Goal: Transaction & Acquisition: Book appointment/travel/reservation

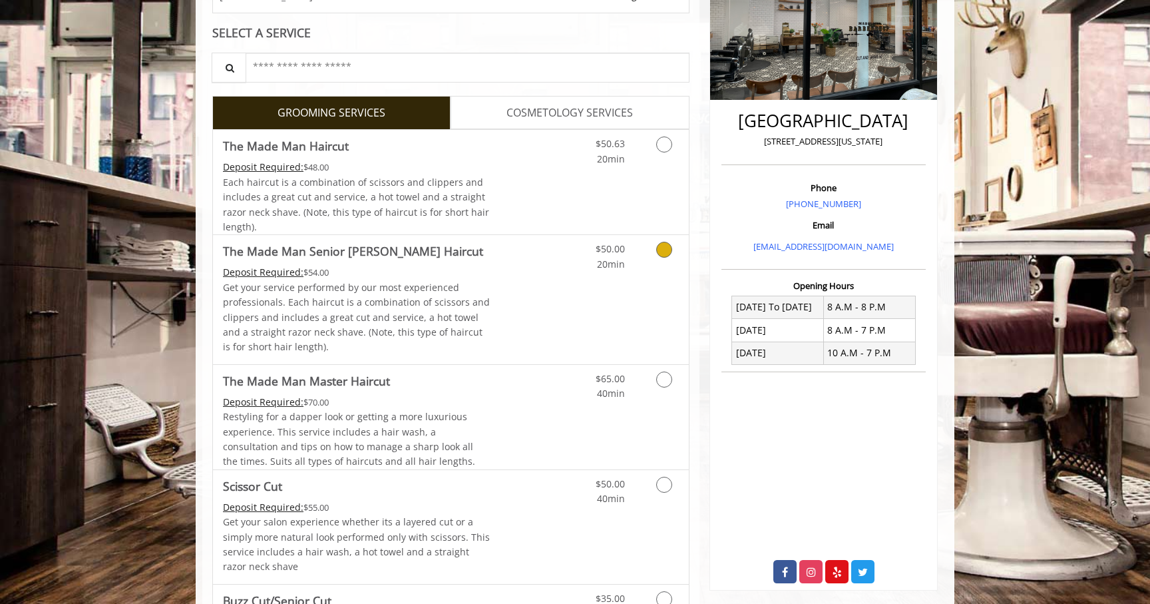
click at [664, 254] on icon "Grooming services" at bounding box center [664, 250] width 16 height 16
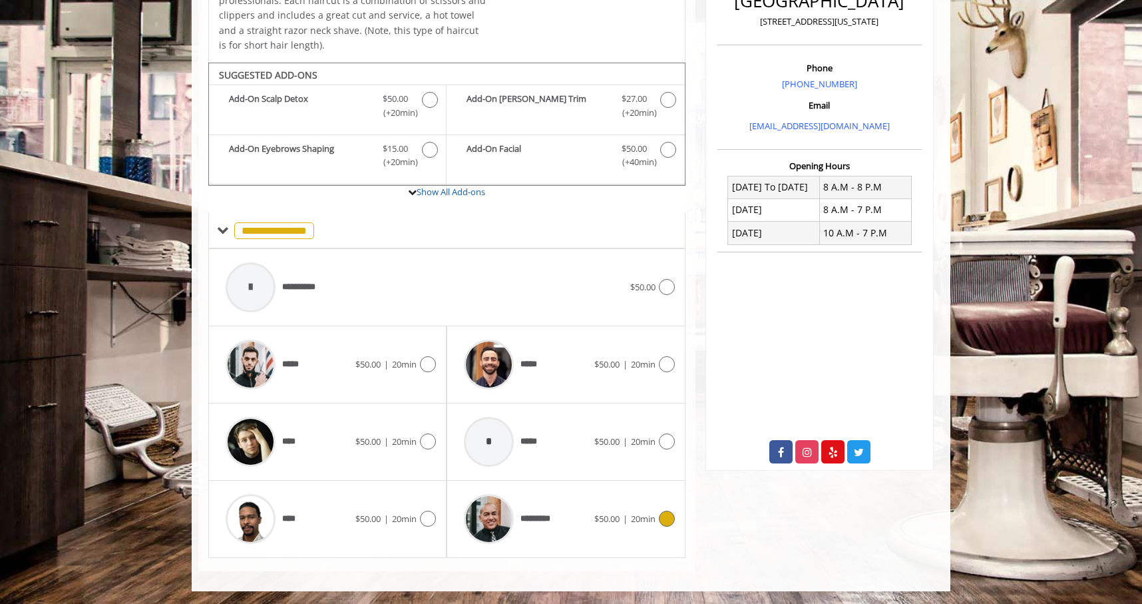
click at [673, 522] on div at bounding box center [665, 518] width 19 height 16
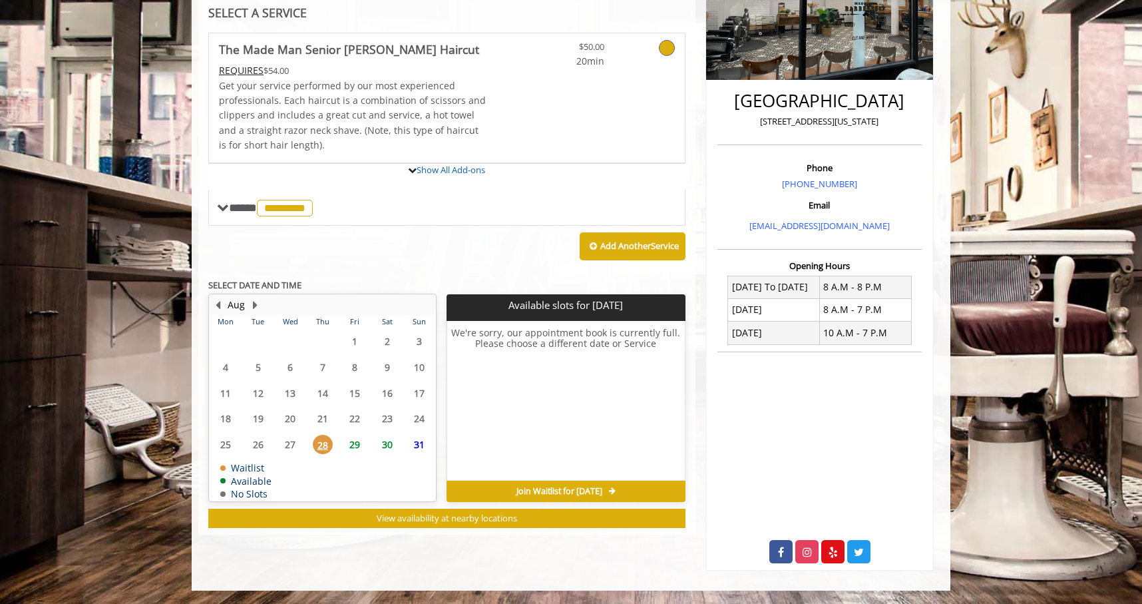
scroll to position [346, 0]
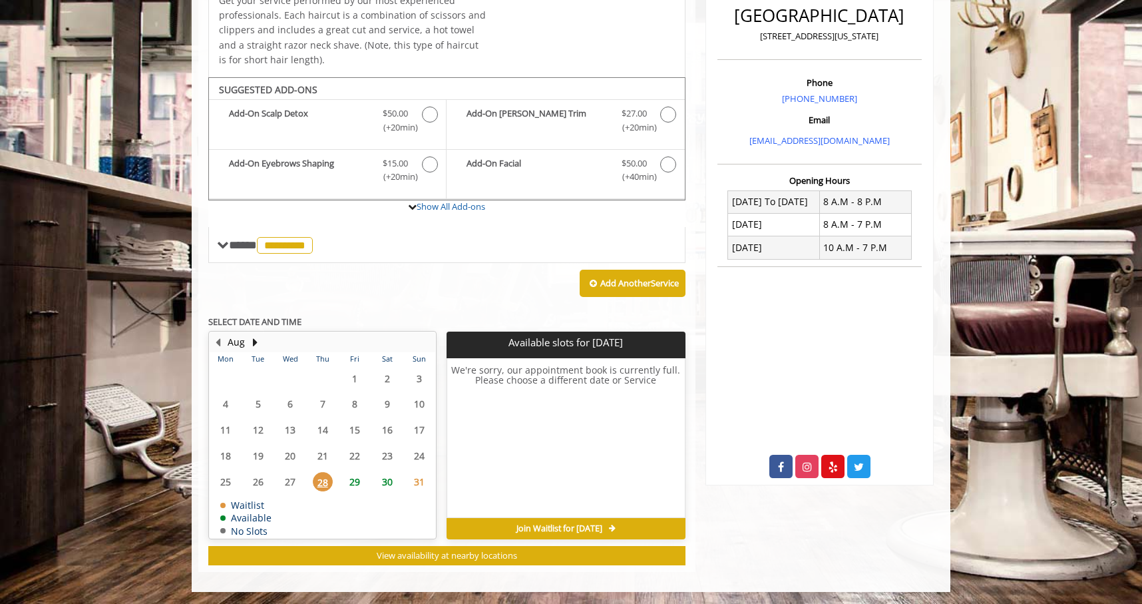
click at [357, 486] on span "29" at bounding box center [355, 481] width 20 height 19
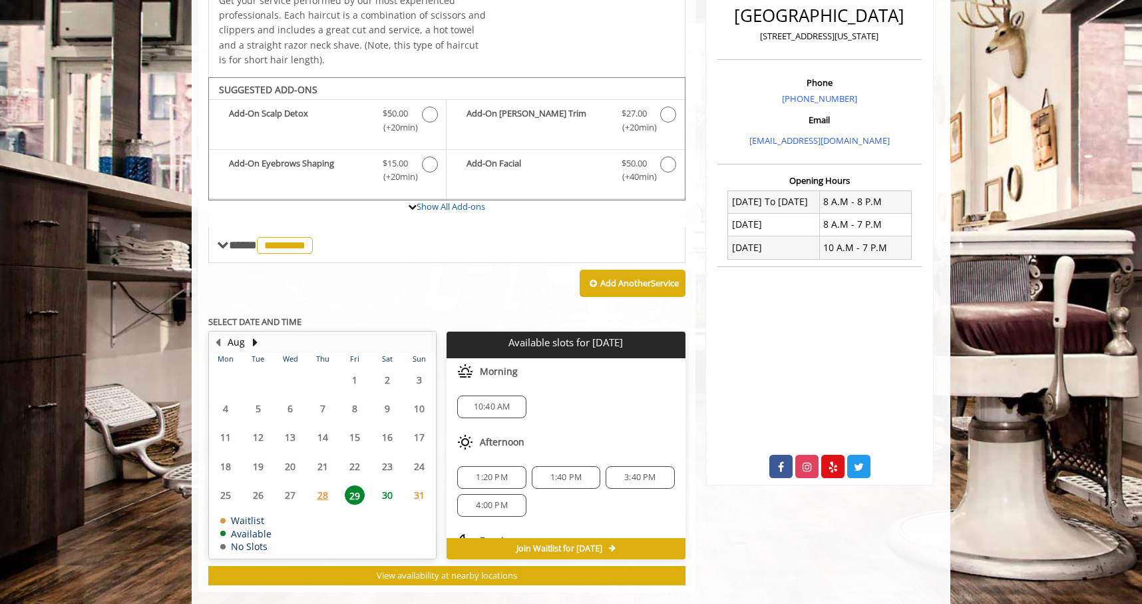
scroll to position [366, 0]
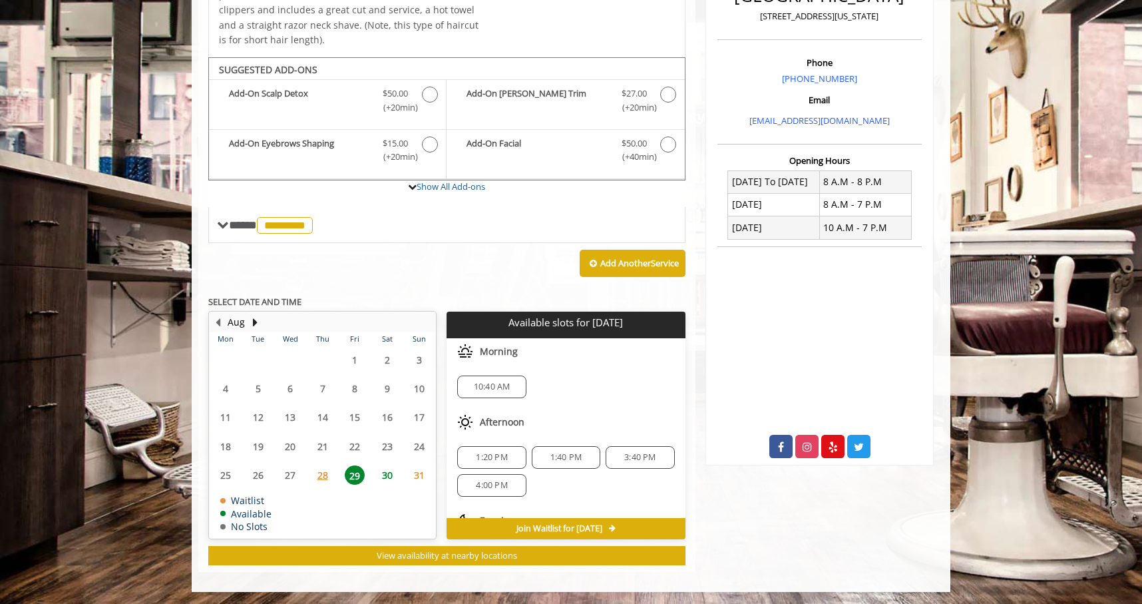
click at [498, 386] on span "10:40 AM" at bounding box center [492, 386] width 37 height 11
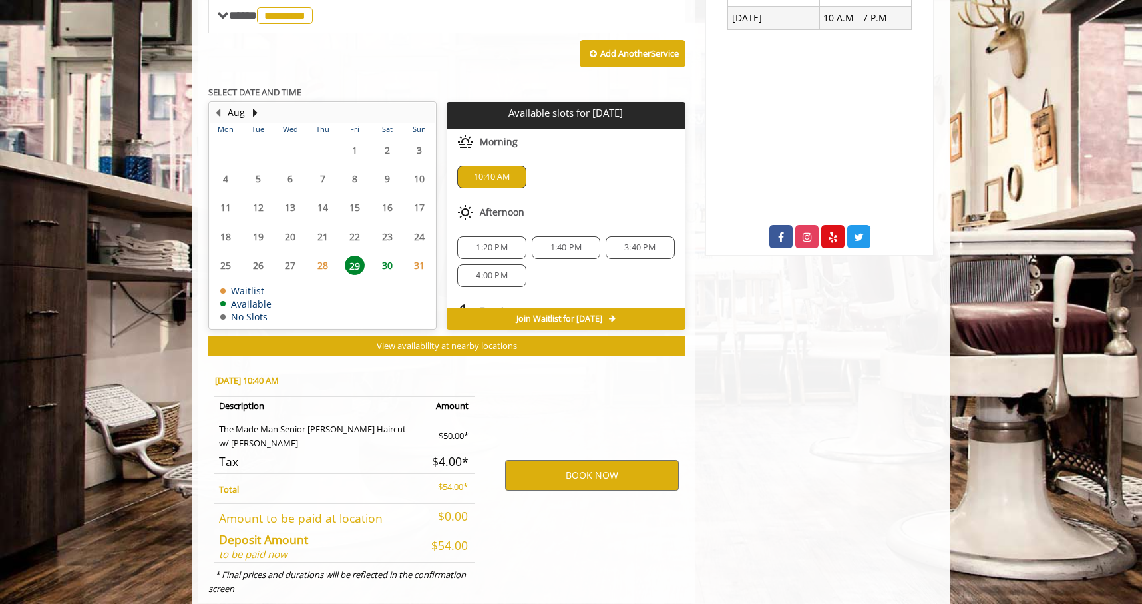
scroll to position [607, 0]
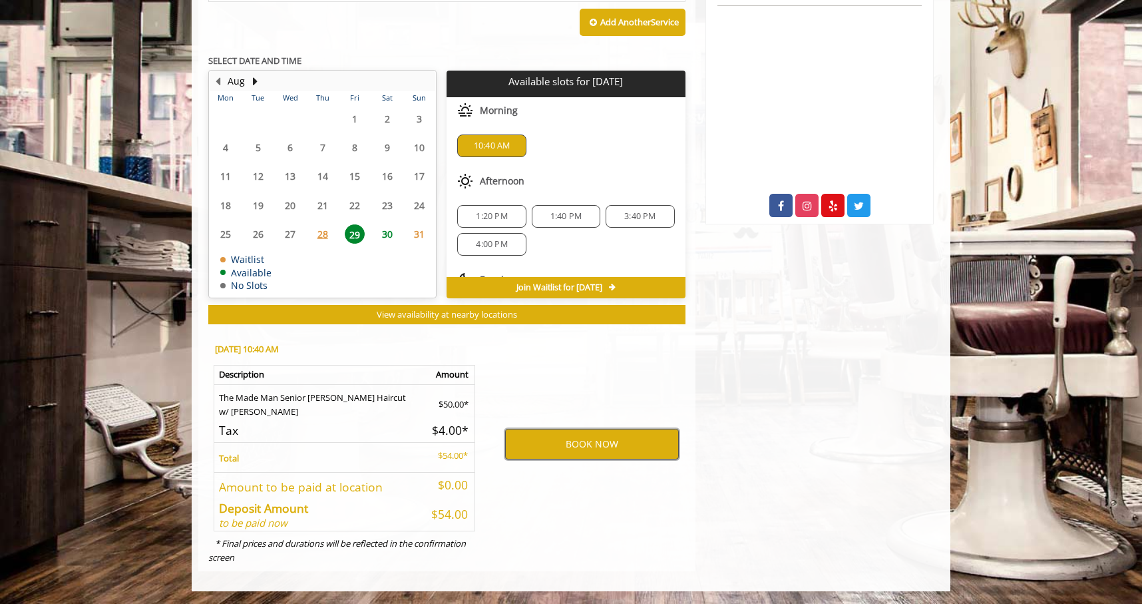
click at [576, 447] on button "BOOK NOW" at bounding box center [592, 444] width 174 height 31
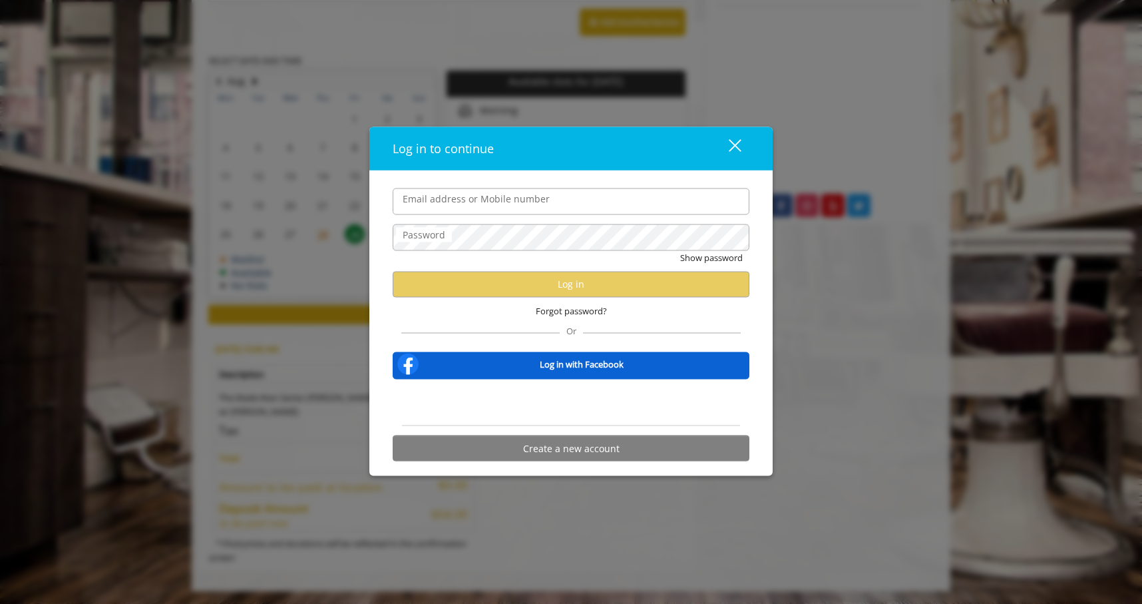
type input "**********"
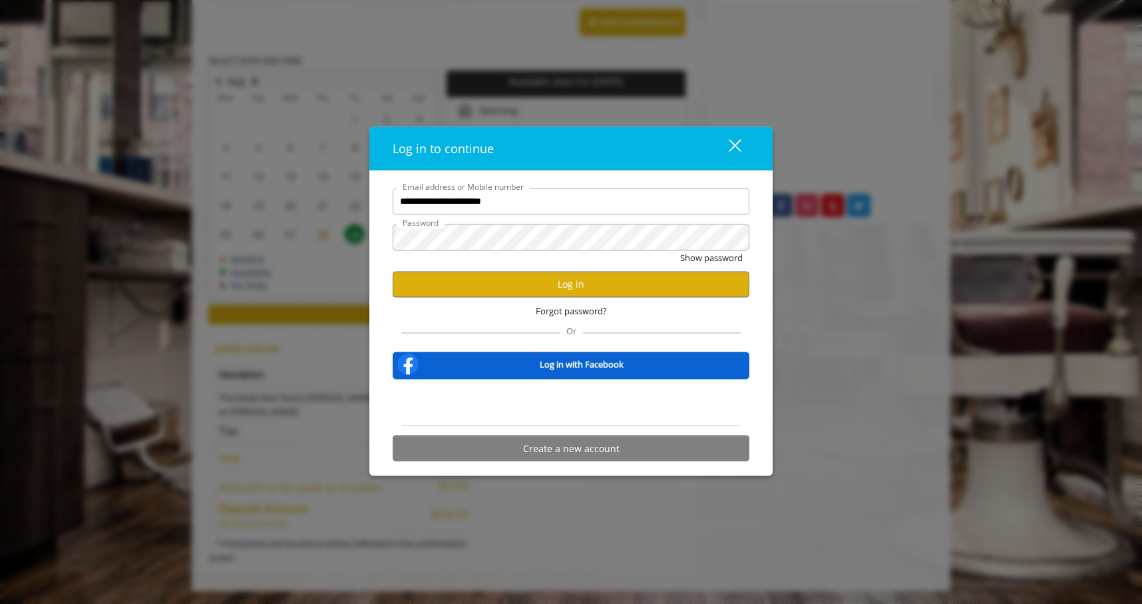
scroll to position [0, 0]
click at [543, 278] on button "Log in" at bounding box center [571, 284] width 357 height 26
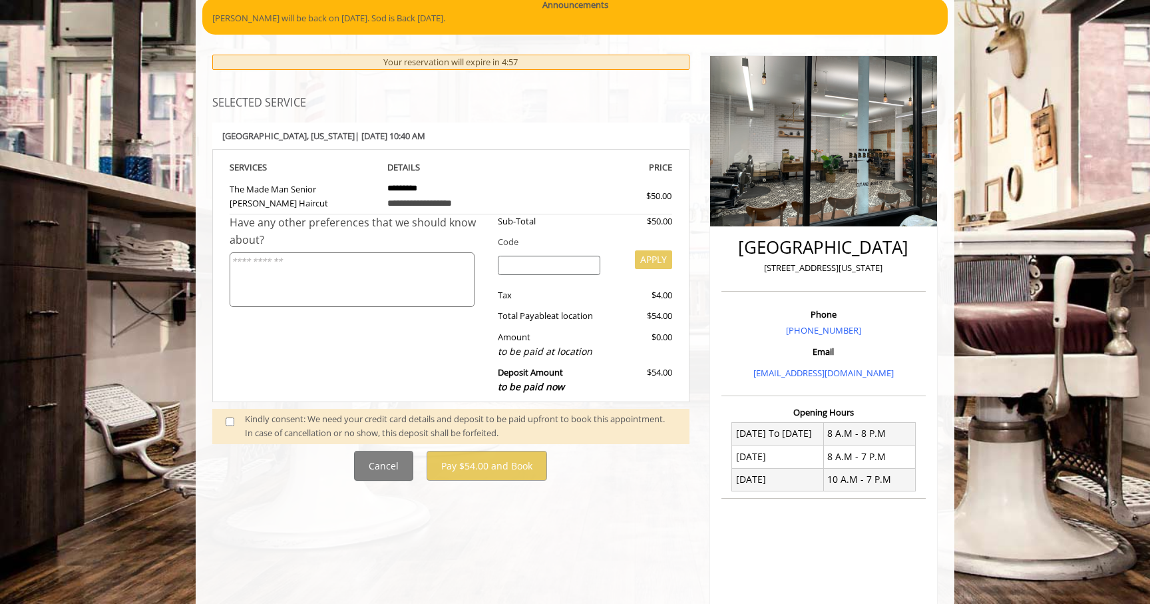
scroll to position [124, 0]
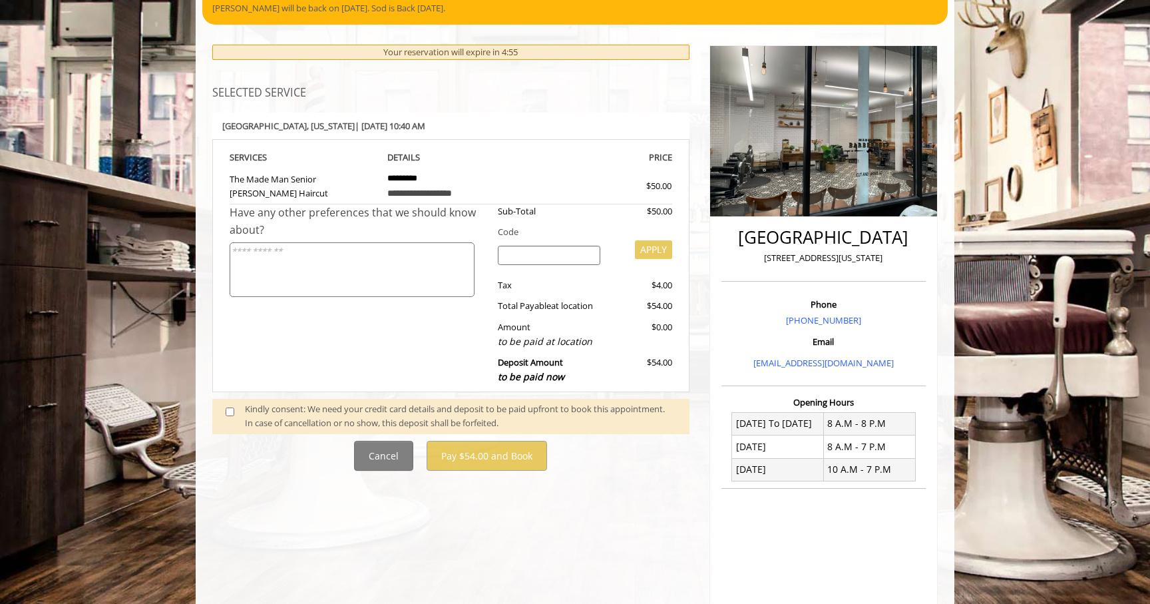
click at [462, 213] on div "Have any other preferences that we should know about?" at bounding box center [359, 221] width 258 height 34
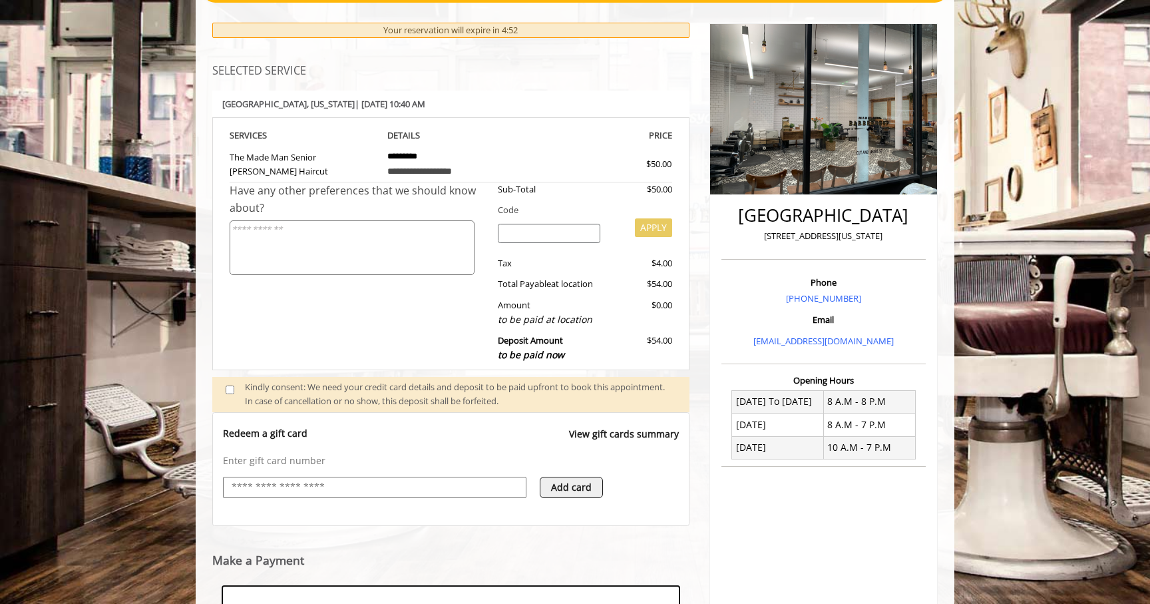
scroll to position [350, 0]
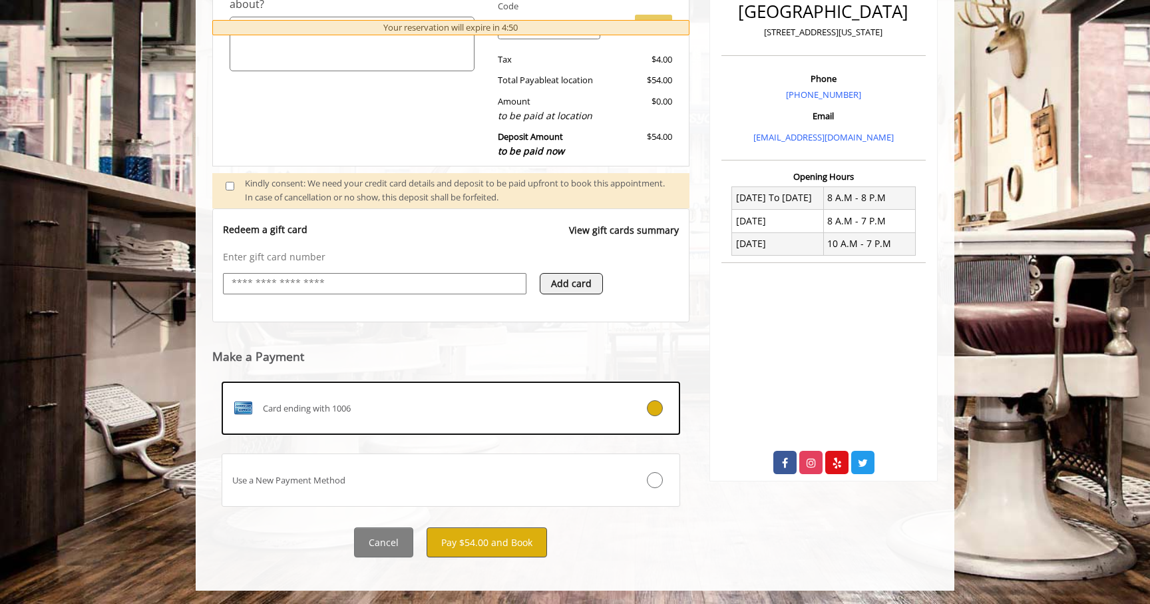
click at [481, 556] on button "Pay $54.00 and Book" at bounding box center [487, 542] width 120 height 30
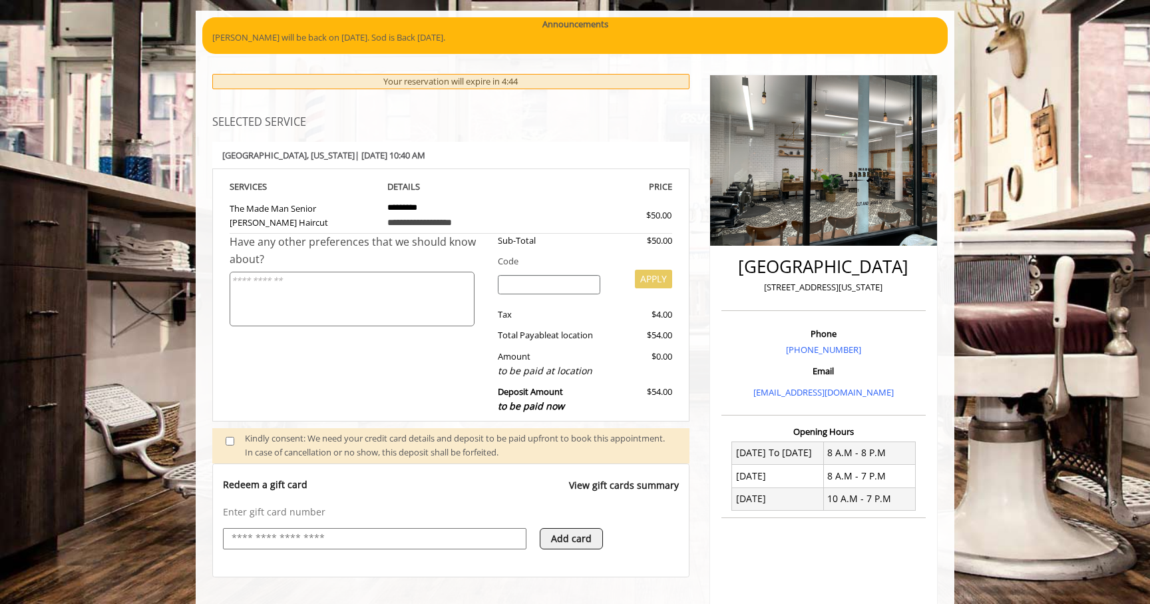
scroll to position [0, 0]
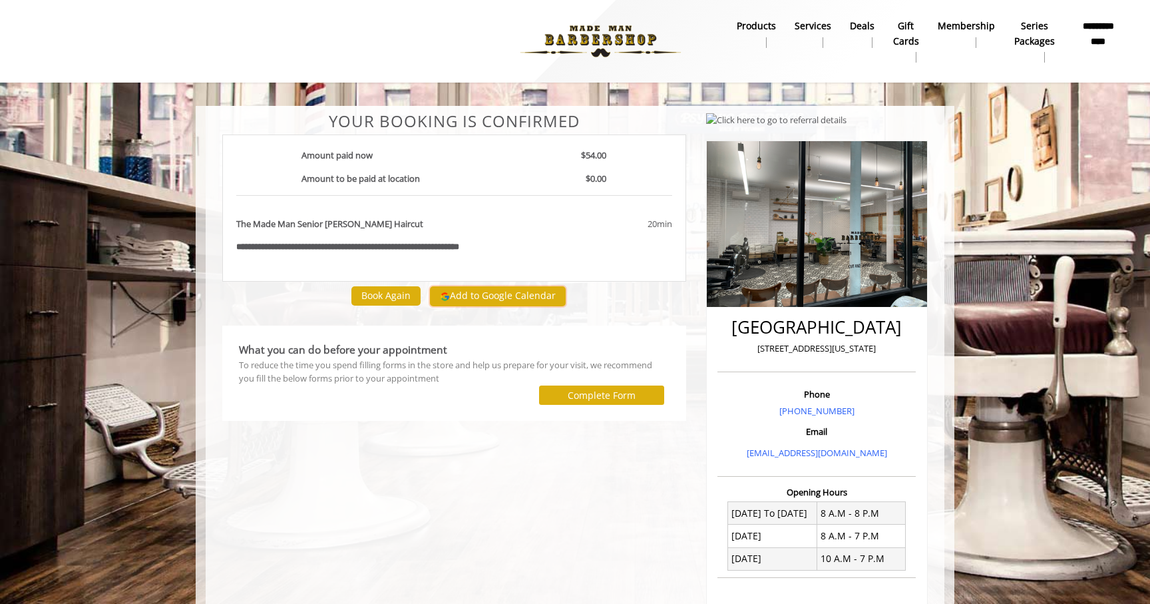
click at [500, 297] on button "Add to Google Calendar" at bounding box center [498, 296] width 136 height 20
